Goal: Entertainment & Leisure: Consume media (video, audio)

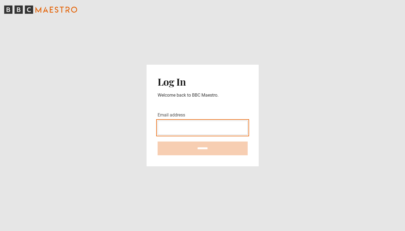
type input "**********"
click at [202, 148] on input "********" at bounding box center [202, 148] width 90 height 14
type input "**********"
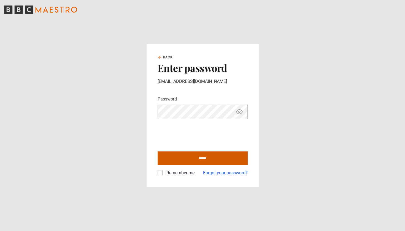
click at [185, 157] on input "******" at bounding box center [202, 158] width 90 height 14
type input "**********"
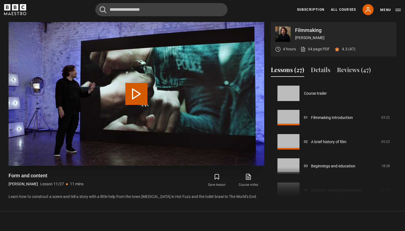
scroll to position [242, 0]
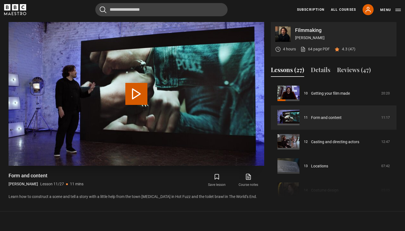
click at [136, 95] on button "Play Lesson Form and content" at bounding box center [136, 94] width 22 height 22
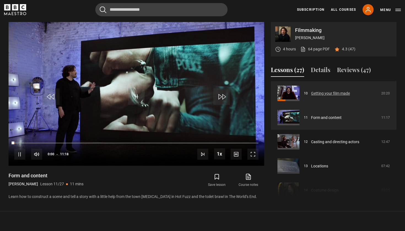
click at [318, 96] on link "Getting your film made" at bounding box center [330, 94] width 39 height 6
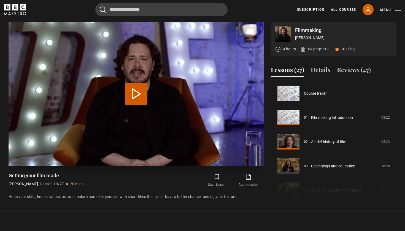
scroll to position [218, 0]
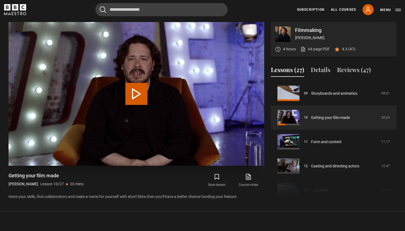
click at [141, 94] on button "Play Lesson Getting your film made" at bounding box center [136, 94] width 22 height 22
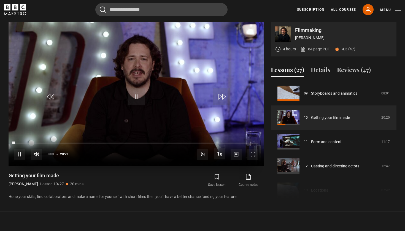
click at [42, 142] on div "10s Skip Back 10 seconds Pause 10s Skip Forward 10 seconds Loaded : 0.82% 05:54…" at bounding box center [136, 150] width 255 height 31
click at [45, 142] on div "10s Skip Back 10 seconds Pause 10s Skip Forward 10 seconds Loaded : 2.02% 05:54…" at bounding box center [136, 150] width 255 height 31
drag, startPoint x: 15, startPoint y: 142, endPoint x: 53, endPoint y: 145, distance: 38.6
click at [53, 145] on div "10s Skip Back 10 seconds Play 10s Skip Forward 10 seconds Loaded : 3.27% 02:08 …" at bounding box center [136, 150] width 255 height 31
click at [254, 154] on span "Video Player" at bounding box center [252, 154] width 11 height 11
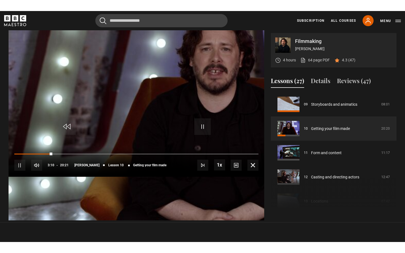
scroll to position [0, 0]
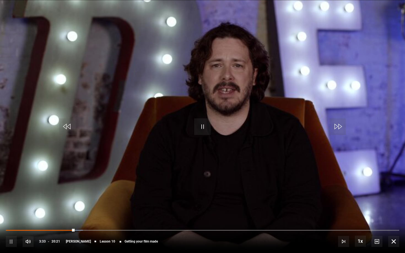
click at [113, 200] on video "Video Player" at bounding box center [202, 126] width 405 height 253
click at [93, 211] on video "Video Player" at bounding box center [202, 126] width 405 height 253
click at [110, 228] on div "10s Skip Back 10 seconds Pause 10s Skip Forward 10 seconds Loaded : 20.08% 13:4…" at bounding box center [202, 237] width 405 height 31
click at [112, 229] on div "10s Skip Back 10 seconds Pause 10s Skip Forward 10 seconds Loaded : 20.08% 13:4…" at bounding box center [202, 237] width 405 height 31
drag, startPoint x: 76, startPoint y: 229, endPoint x: 115, endPoint y: 231, distance: 39.4
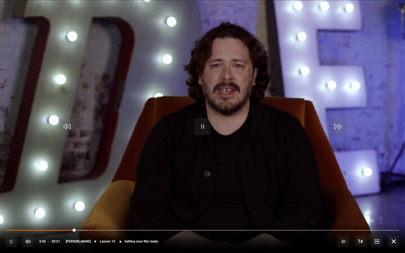
click at [115, 231] on div "10s Skip Back 10 seconds Pause 10s Skip Forward 10 seconds Loaded : 20.92% 05:1…" at bounding box center [202, 237] width 405 height 31
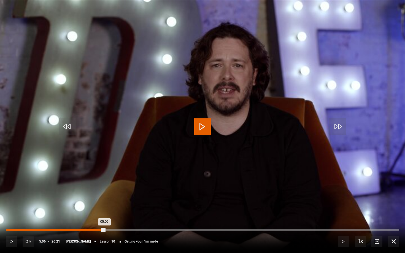
drag, startPoint x: 75, startPoint y: 229, endPoint x: 105, endPoint y: 230, distance: 29.7
click at [105, 230] on div "05:06" at bounding box center [55, 230] width 99 height 2
drag, startPoint x: 106, startPoint y: 233, endPoint x: 118, endPoint y: 233, distance: 11.8
click at [118, 231] on div "Loaded : 27.43% 05:45 05:44" at bounding box center [202, 233] width 393 height 1
drag, startPoint x: 122, startPoint y: 229, endPoint x: 142, endPoint y: 230, distance: 20.1
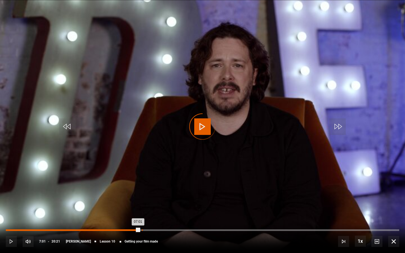
click at [139, 230] on div "07:01" at bounding box center [72, 230] width 133 height 2
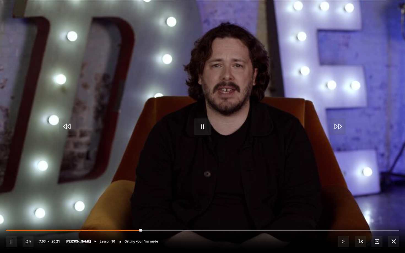
click at [206, 126] on span "Video Player" at bounding box center [202, 126] width 17 height 17
click at [206, 127] on span "Video Player" at bounding box center [202, 126] width 17 height 17
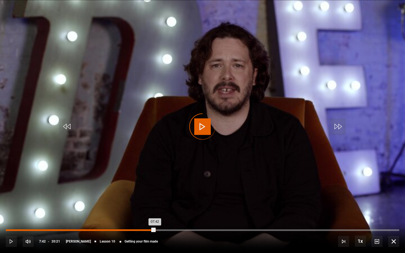
drag, startPoint x: 148, startPoint y: 230, endPoint x: 155, endPoint y: 230, distance: 6.9
click at [155, 230] on div "07:42" at bounding box center [80, 230] width 149 height 2
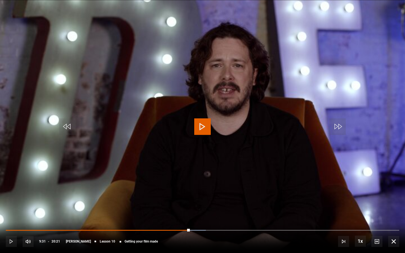
click at [202, 127] on span "Video Player" at bounding box center [202, 126] width 17 height 17
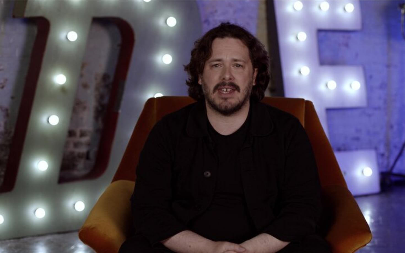
drag, startPoint x: 380, startPoint y: 19, endPoint x: 324, endPoint y: 178, distance: 167.6
click at [324, 178] on video "Video Player" at bounding box center [202, 126] width 405 height 253
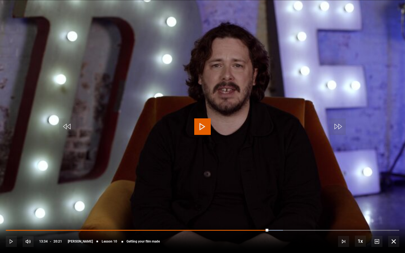
click at [372, 157] on video "Video Player" at bounding box center [202, 126] width 405 height 253
click at [356, 231] on span "Video Player" at bounding box center [359, 241] width 11 height 11
click at [252, 120] on video "Video Player" at bounding box center [202, 126] width 405 height 253
